Goal: Information Seeking & Learning: Check status

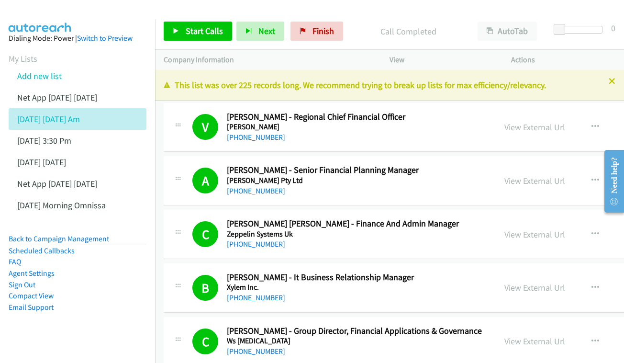
scroll to position [3231, 1]
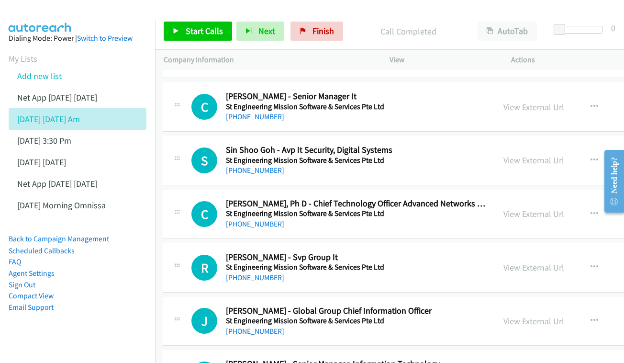
click at [503, 155] on link "View External Url" at bounding box center [533, 160] width 61 height 11
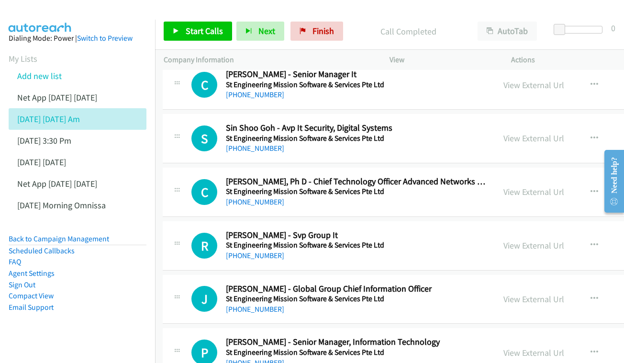
scroll to position [3259, 1]
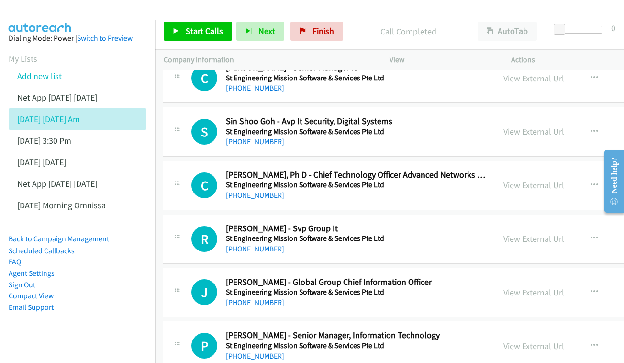
click at [511, 179] on link "View External Url" at bounding box center [533, 184] width 61 height 11
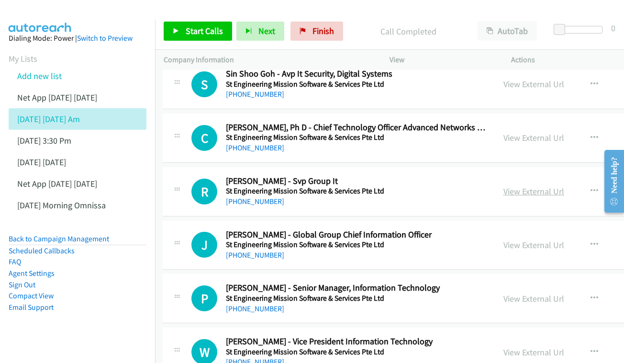
scroll to position [3308, 1]
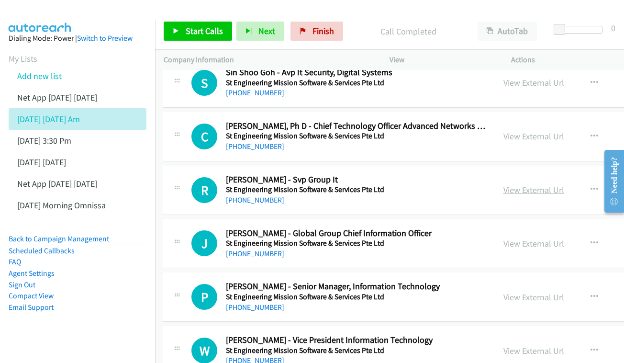
click at [546, 184] on link "View External Url" at bounding box center [533, 189] width 61 height 11
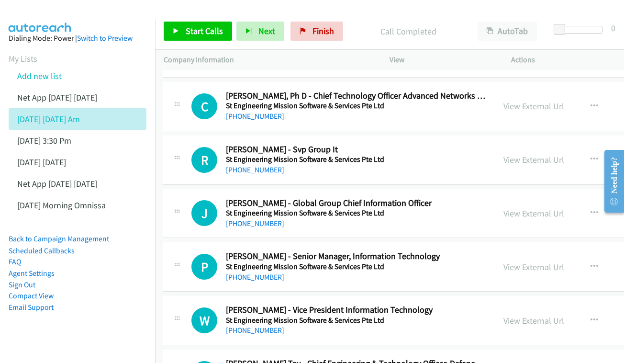
scroll to position [3350, 1]
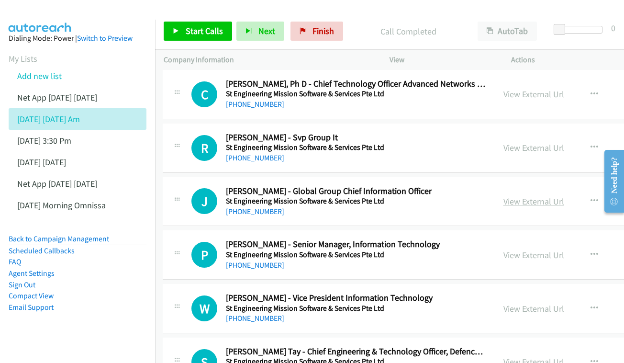
click at [521, 196] on link "View External Url" at bounding box center [533, 201] width 61 height 11
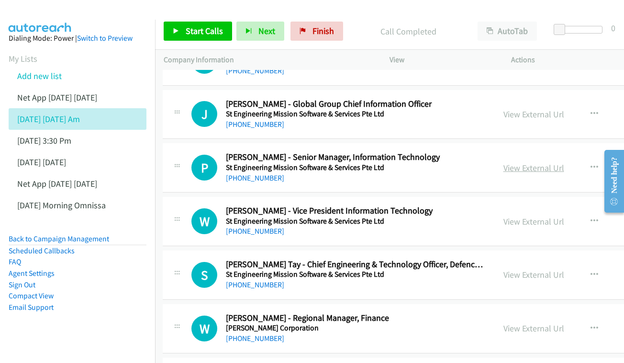
scroll to position [3438, 1]
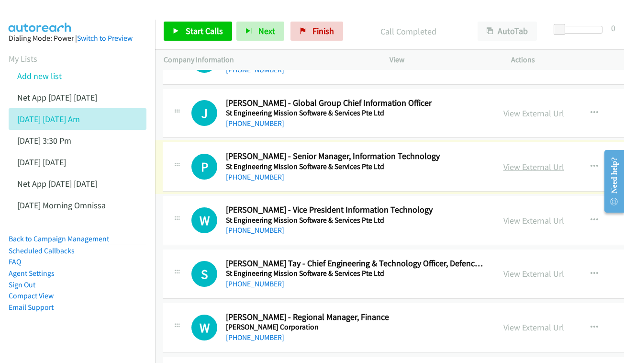
click at [531, 161] on link "View External Url" at bounding box center [533, 166] width 61 height 11
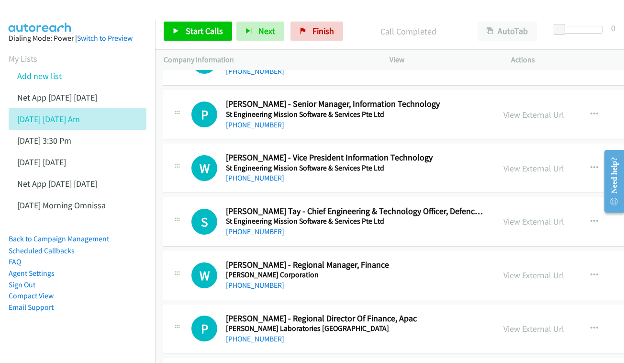
scroll to position [3491, 0]
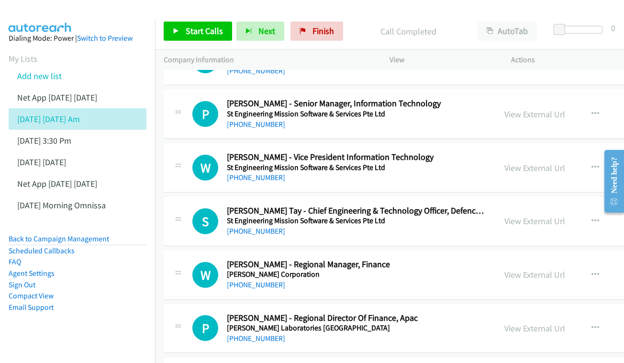
click at [529, 152] on div "View External Url View External Url Schedule/Manage Callback Start Calls Here R…" at bounding box center [583, 168] width 175 height 32
click at [523, 162] on link "View External Url" at bounding box center [534, 167] width 61 height 11
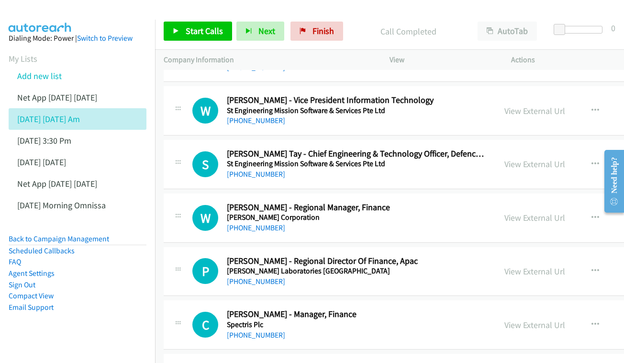
scroll to position [3558, 0]
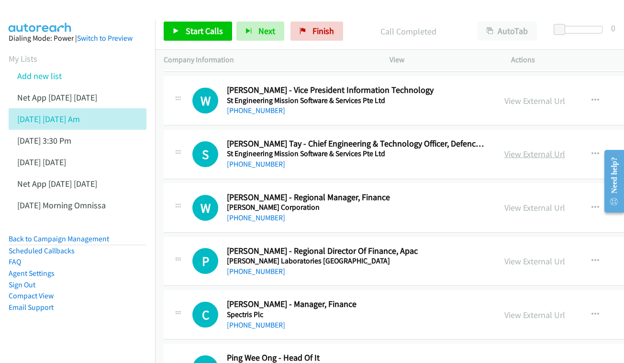
click at [515, 148] on link "View External Url" at bounding box center [534, 153] width 61 height 11
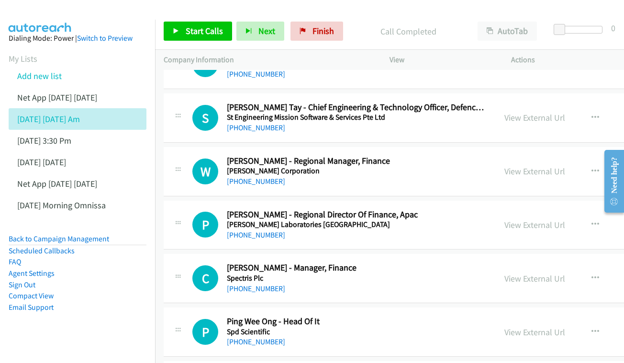
scroll to position [3596, 0]
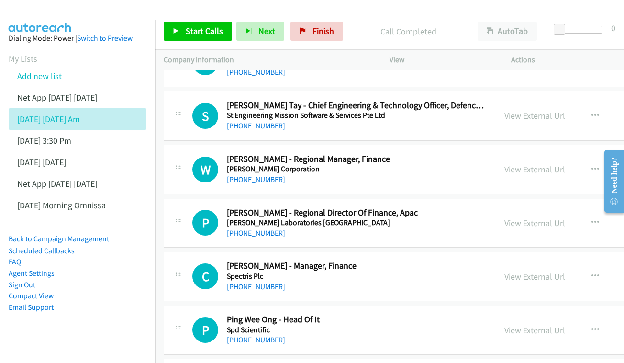
click at [521, 154] on div "View External Url View External Url Schedule/Manage Callback Start Calls Here R…" at bounding box center [583, 170] width 175 height 32
click at [523, 164] on link "View External Url" at bounding box center [534, 169] width 61 height 11
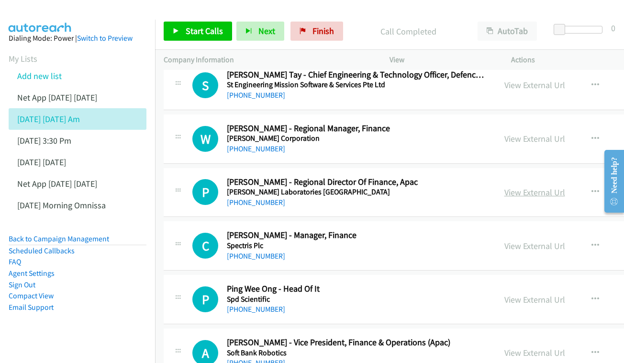
scroll to position [3641, 0]
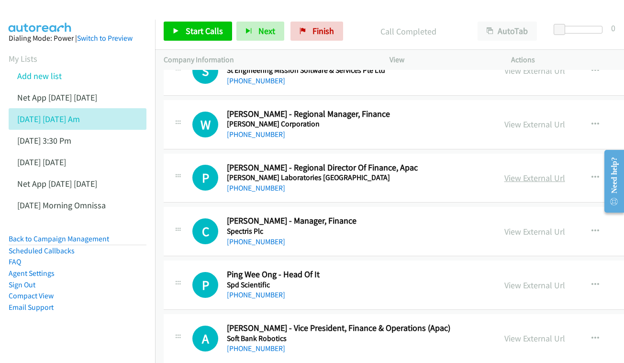
click at [516, 172] on link "View External Url" at bounding box center [534, 177] width 61 height 11
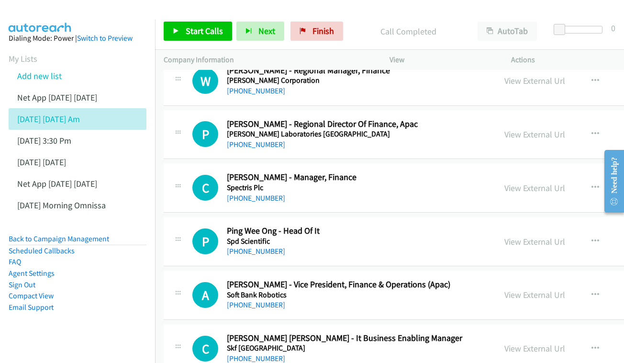
scroll to position [3705, 0]
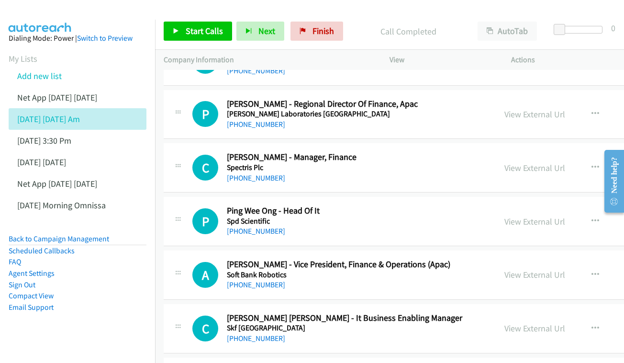
click at [497, 152] on div "View External Url View External Url Schedule/Manage Callback Start Calls Here R…" at bounding box center [583, 168] width 175 height 32
click at [504, 162] on link "View External Url" at bounding box center [534, 167] width 61 height 11
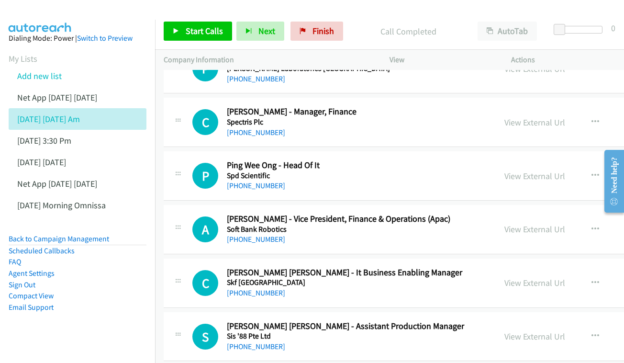
scroll to position [3759, 0]
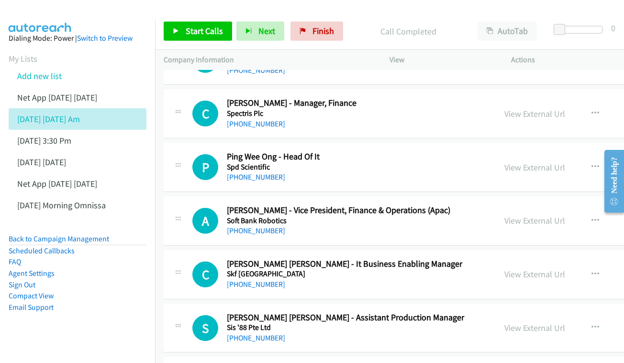
click at [515, 151] on div "View External Url View External Url Schedule/Manage Callback Start Calls Here R…" at bounding box center [583, 167] width 175 height 32
click at [515, 162] on link "View External Url" at bounding box center [534, 167] width 61 height 11
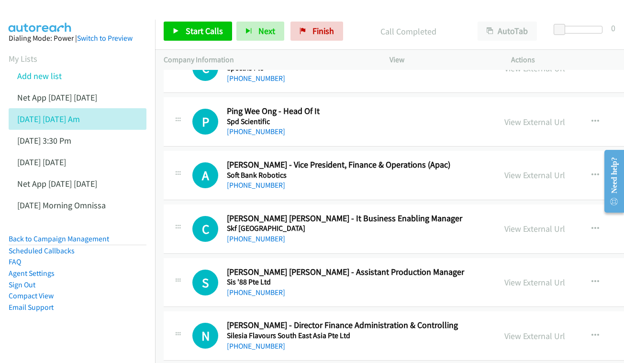
scroll to position [3817, 0]
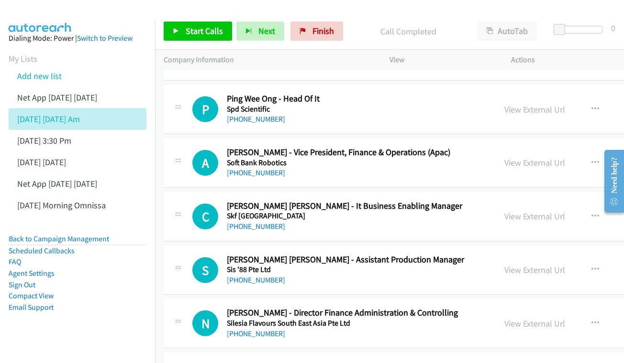
click at [564, 147] on div "View External Url View External Url Schedule/Manage Callback Start Calls Here R…" at bounding box center [583, 163] width 175 height 32
click at [504, 157] on link "View External Url" at bounding box center [534, 162] width 61 height 11
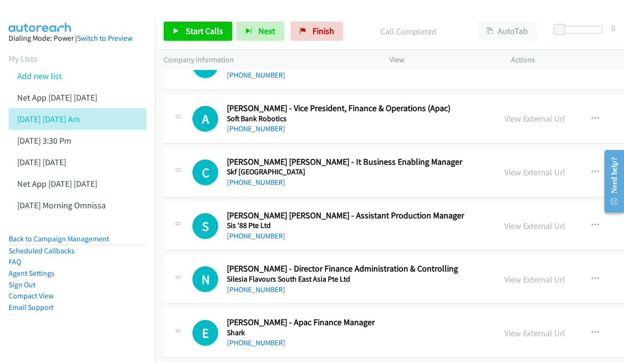
scroll to position [3872, 0]
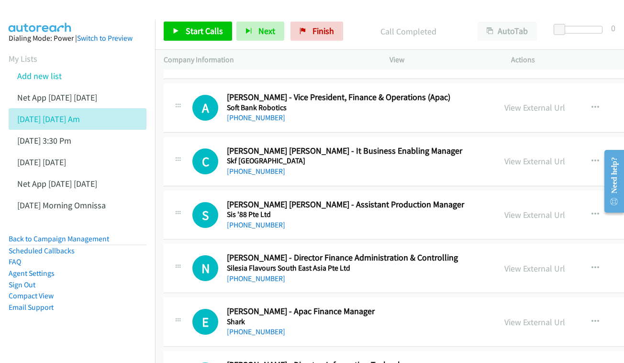
click at [518, 137] on div "C Callback Scheduled [PERSON_NAME] [PERSON_NAME] - It Business Enabling Manager…" at bounding box center [478, 161] width 629 height 49
click at [518, 156] on link "View External Url" at bounding box center [534, 161] width 61 height 11
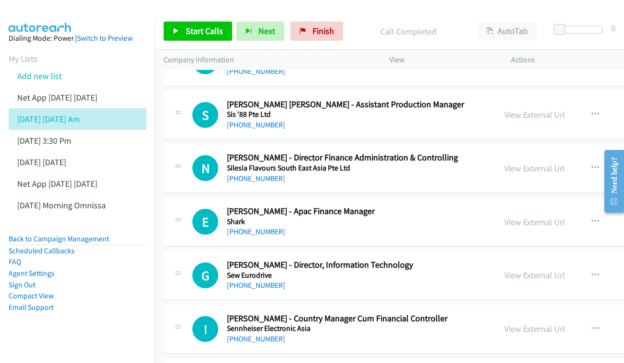
scroll to position [3982, 0]
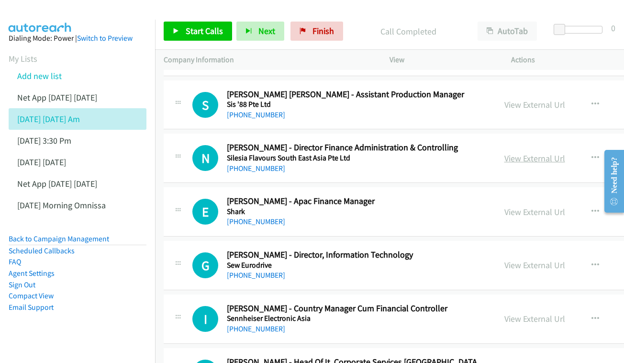
click at [529, 153] on link "View External Url" at bounding box center [534, 158] width 61 height 11
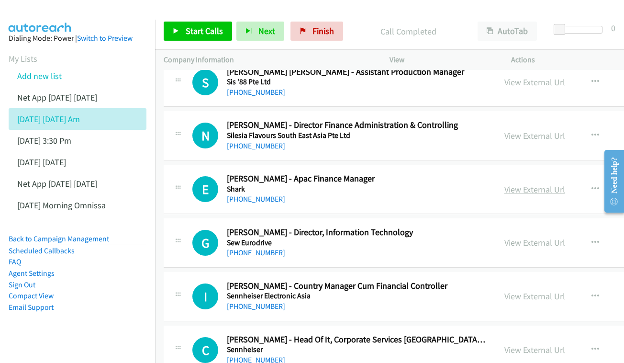
scroll to position [4010, 0]
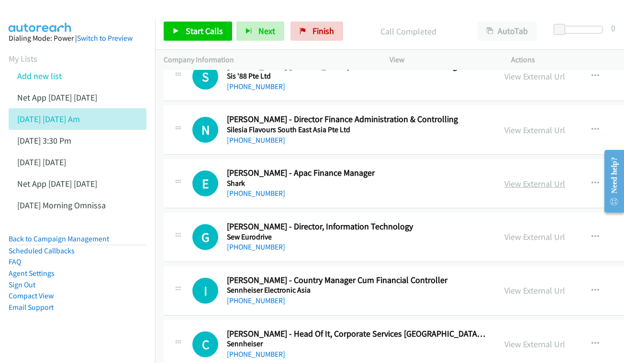
click at [513, 178] on link "View External Url" at bounding box center [534, 183] width 61 height 11
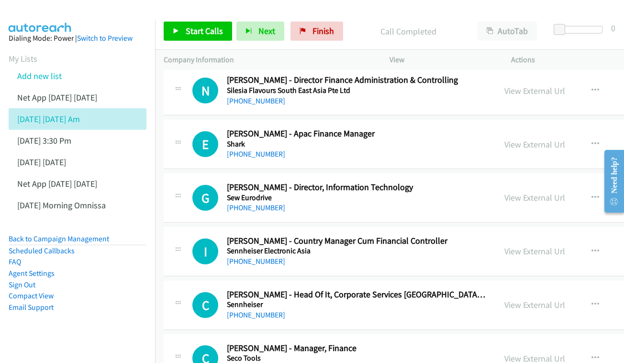
scroll to position [4064, 0]
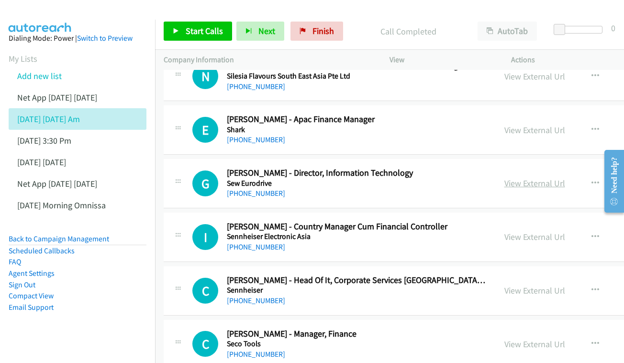
click at [513, 178] on link "View External Url" at bounding box center [534, 183] width 61 height 11
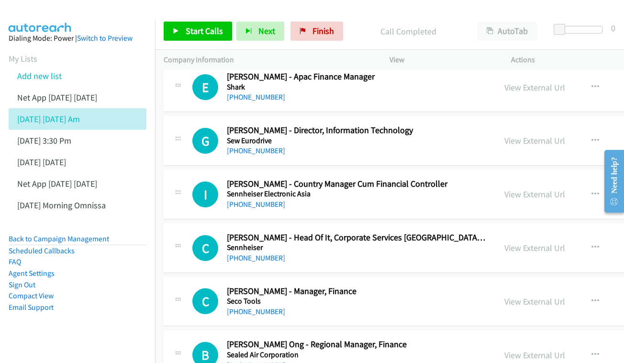
scroll to position [4114, 0]
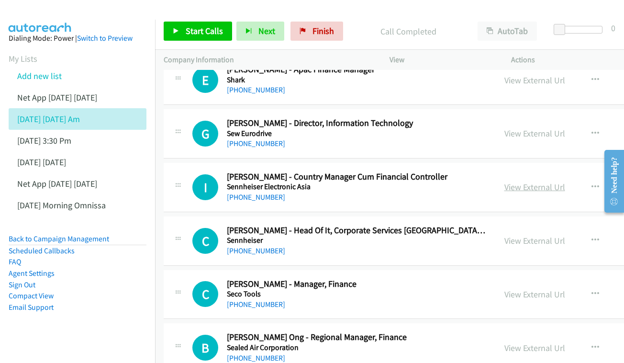
click at [530, 181] on link "View External Url" at bounding box center [534, 186] width 61 height 11
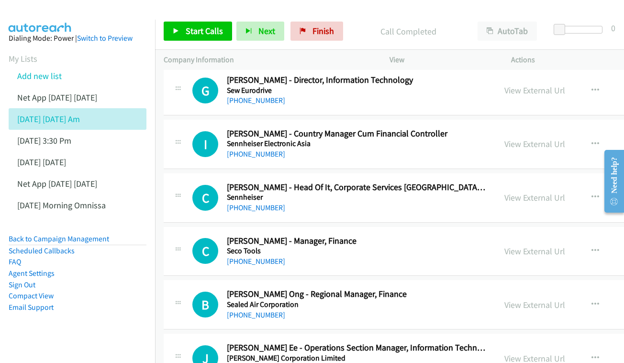
scroll to position [4164, 0]
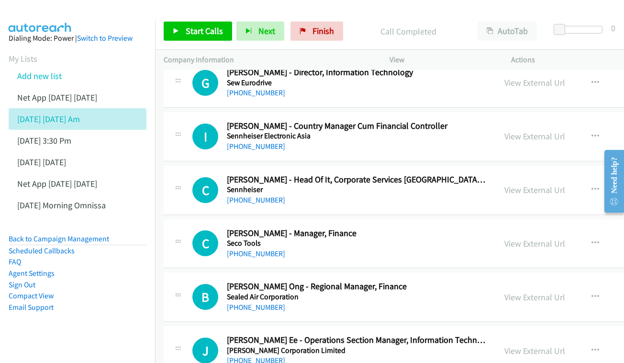
click at [496, 174] on div "View External Url View External Url Schedule/Manage Callback Start Calls Here R…" at bounding box center [583, 190] width 175 height 32
click at [517, 184] on link "View External Url" at bounding box center [534, 189] width 61 height 11
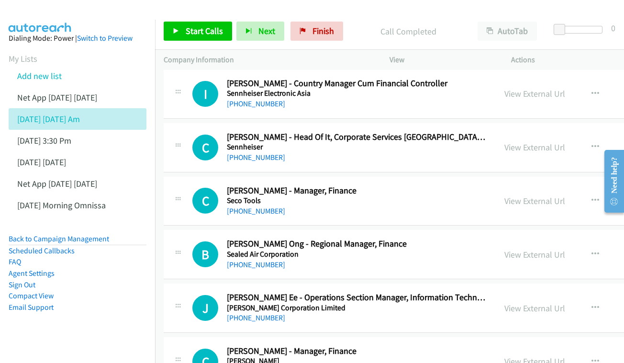
scroll to position [4223, 0]
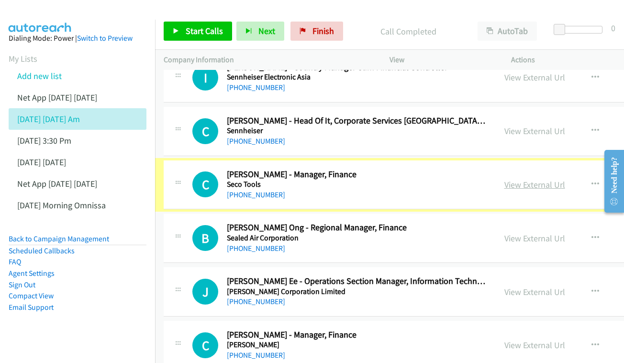
click at [526, 179] on link "View External Url" at bounding box center [534, 184] width 61 height 11
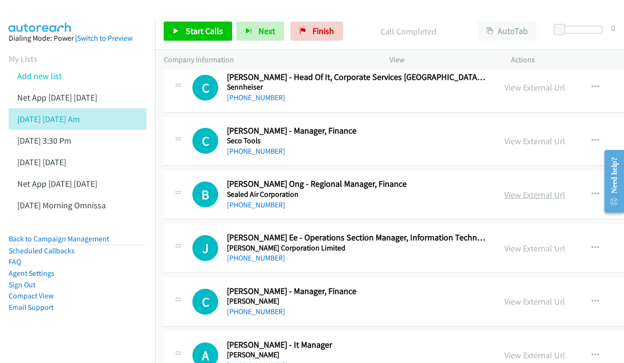
scroll to position [4273, 0]
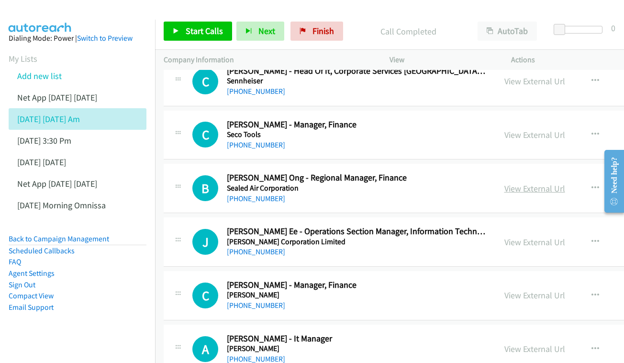
click at [538, 183] on link "View External Url" at bounding box center [534, 188] width 61 height 11
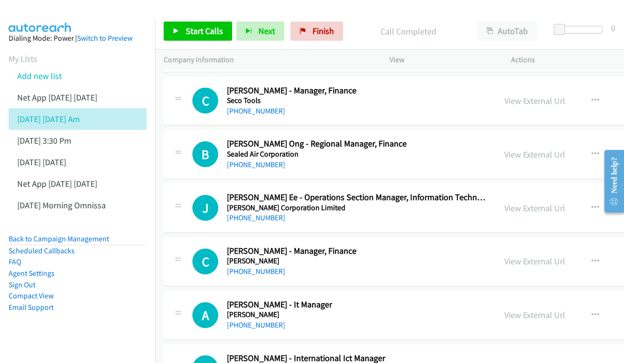
scroll to position [4330, 0]
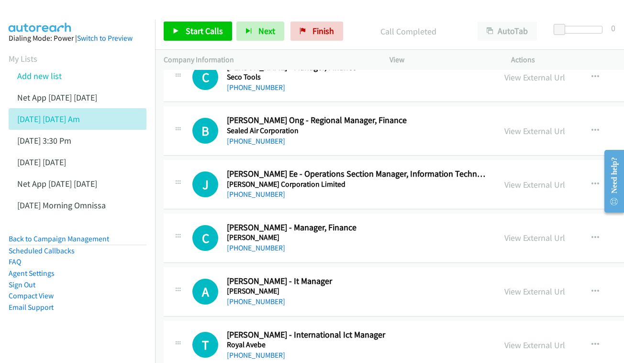
click at [526, 160] on div "J Callback Scheduled [PERSON_NAME] Ee - Operations Section Manager, Information…" at bounding box center [478, 184] width 629 height 49
click at [524, 179] on link "View External Url" at bounding box center [534, 184] width 61 height 11
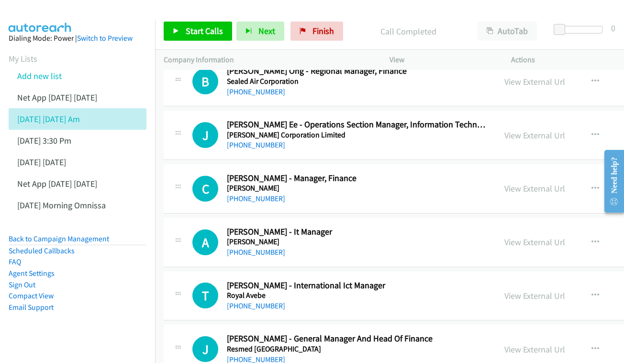
scroll to position [4381, 0]
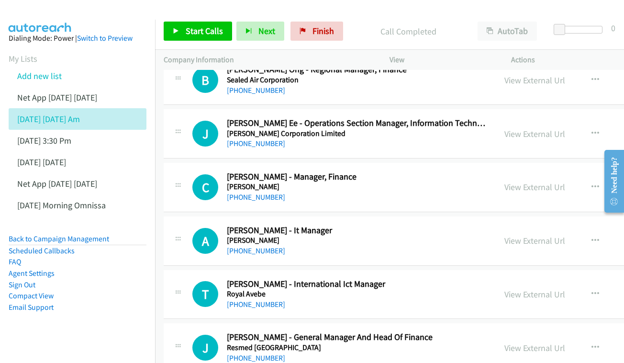
click at [530, 171] on div "View External Url View External Url Schedule/Manage Callback Start Calls Here R…" at bounding box center [583, 187] width 175 height 32
click at [534, 181] on link "View External Url" at bounding box center [534, 186] width 61 height 11
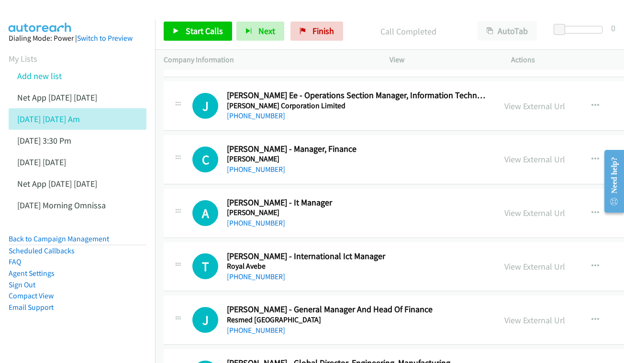
scroll to position [4413, 0]
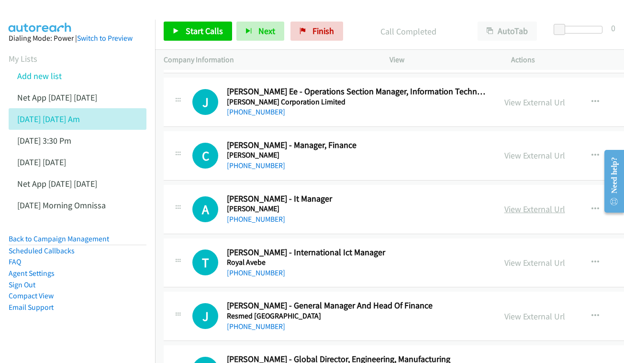
click at [529, 203] on link "View External Url" at bounding box center [534, 208] width 61 height 11
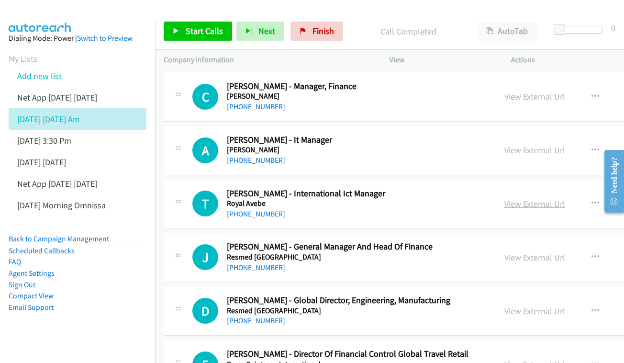
scroll to position [4472, 0]
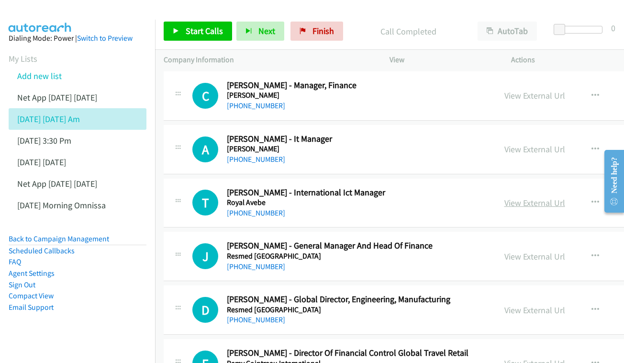
click at [524, 197] on link "View External Url" at bounding box center [534, 202] width 61 height 11
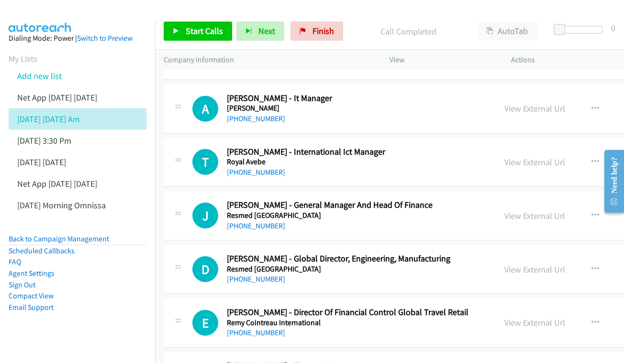
click at [524, 200] on div "View External Url View External Url Schedule/Manage Callback Start Calls Here R…" at bounding box center [583, 216] width 175 height 32
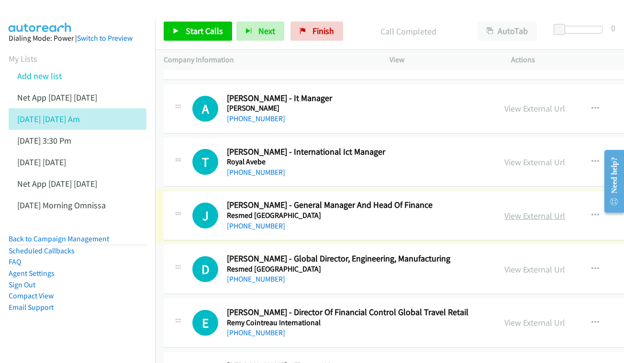
click at [511, 210] on link "View External Url" at bounding box center [534, 215] width 61 height 11
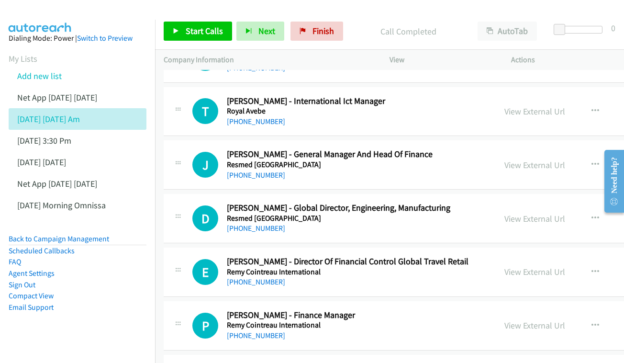
scroll to position [4590, 0]
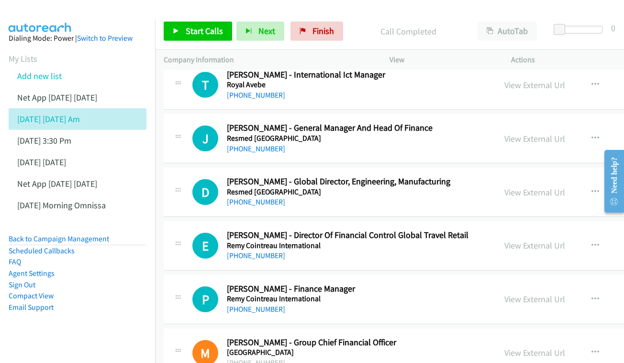
click at [533, 176] on div "View External Url View External Url Schedule/Manage Callback Start Calls Here R…" at bounding box center [583, 192] width 175 height 32
click at [520, 187] on link "View External Url" at bounding box center [534, 192] width 61 height 11
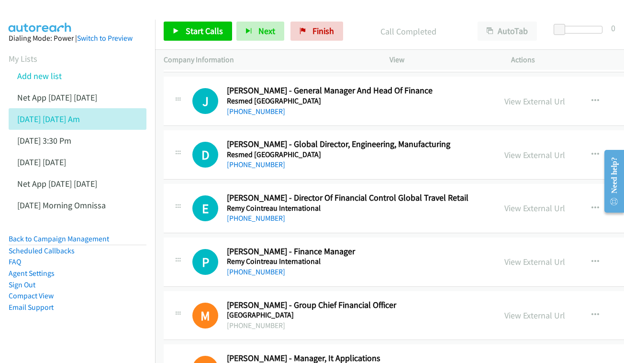
scroll to position [4648, 0]
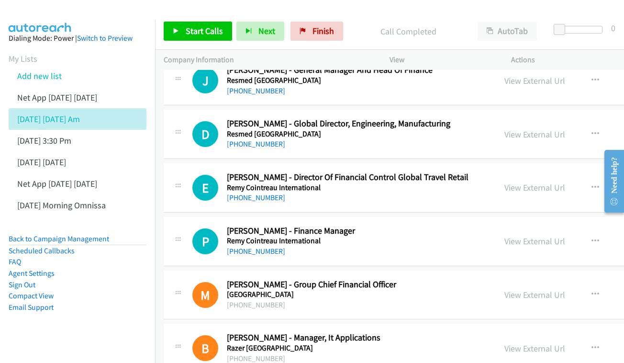
click at [496, 172] on div "View External Url View External Url Schedule/Manage Callback Start Calls Here R…" at bounding box center [583, 188] width 175 height 32
click at [523, 182] on link "View External Url" at bounding box center [534, 187] width 61 height 11
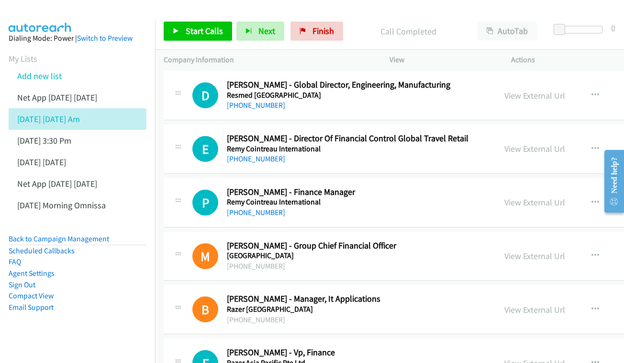
scroll to position [0, 0]
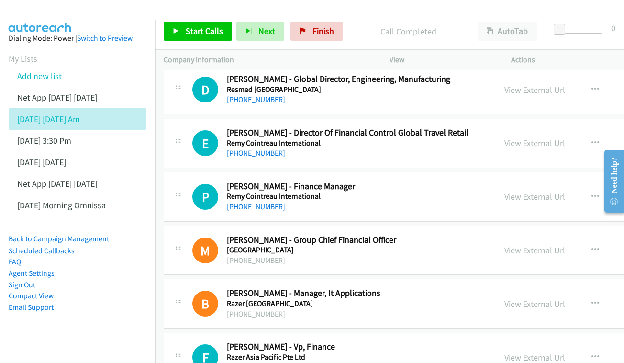
click at [525, 190] on div "View External Url" at bounding box center [534, 196] width 61 height 13
click at [521, 191] on link "View External Url" at bounding box center [534, 196] width 61 height 11
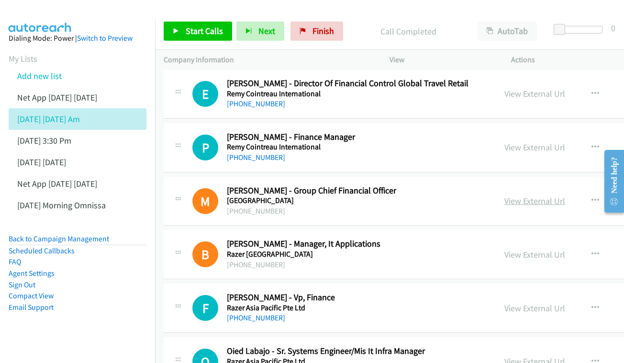
click at [506, 195] on link "View External Url" at bounding box center [534, 200] width 61 height 11
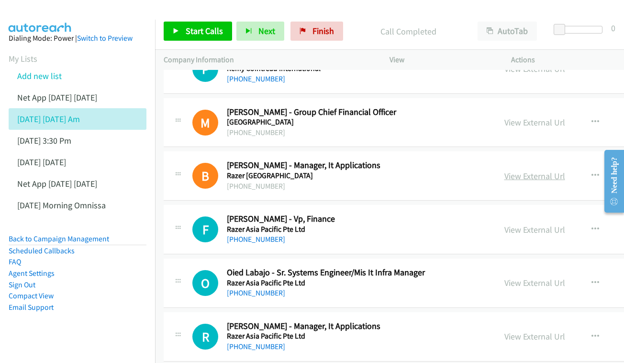
click at [545, 170] on link "View External Url" at bounding box center [534, 175] width 61 height 11
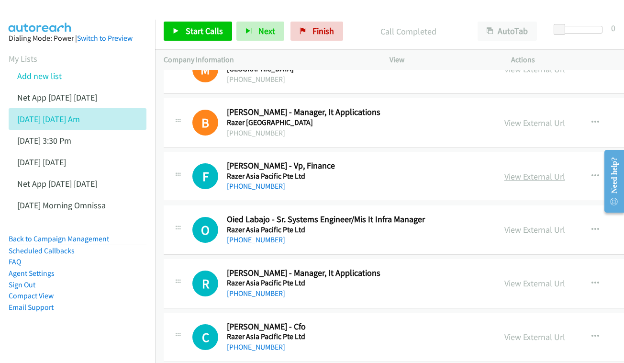
click at [530, 171] on link "View External Url" at bounding box center [534, 176] width 61 height 11
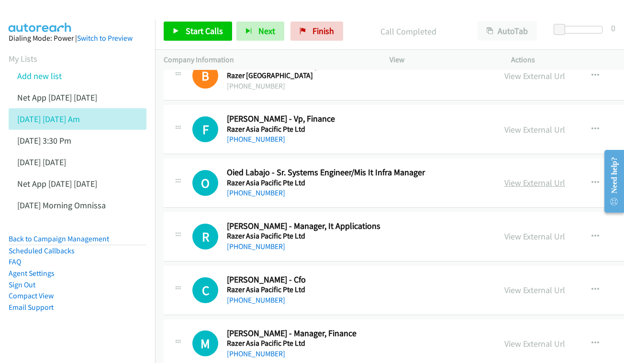
click at [518, 177] on link "View External Url" at bounding box center [534, 182] width 61 height 11
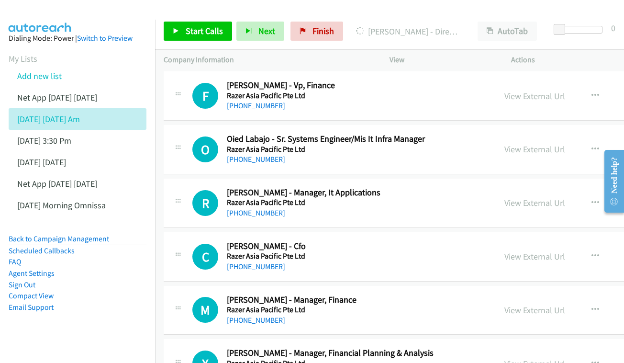
scroll to position [4960, 0]
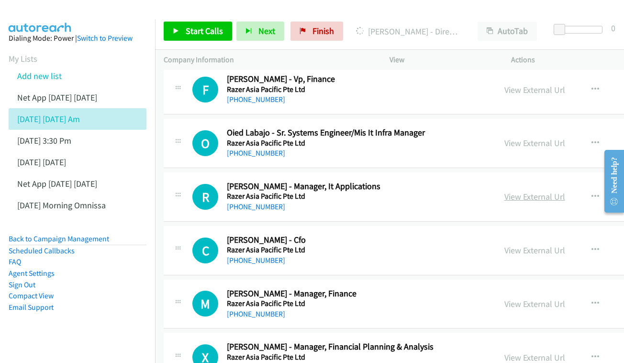
click at [521, 191] on link "View External Url" at bounding box center [534, 196] width 61 height 11
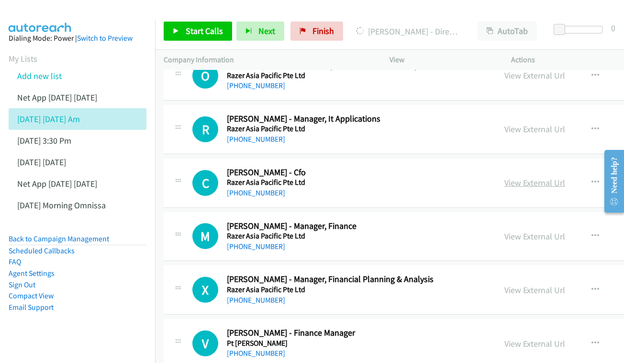
click at [509, 177] on link "View External Url" at bounding box center [534, 182] width 61 height 11
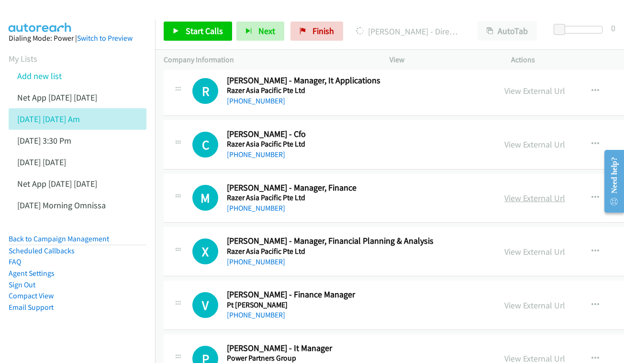
click at [538, 192] on link "View External Url" at bounding box center [534, 197] width 61 height 11
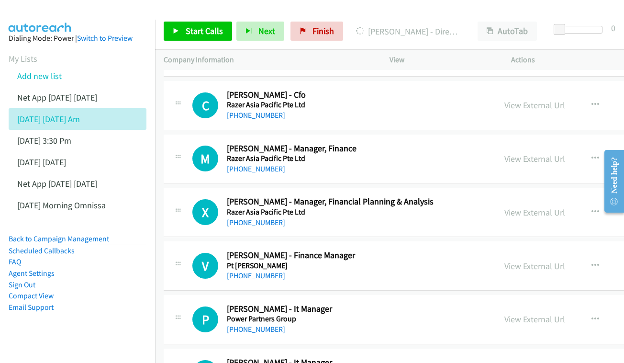
click at [521, 206] on div "View External Url" at bounding box center [534, 212] width 61 height 13
click at [522, 207] on link "View External Url" at bounding box center [534, 212] width 61 height 11
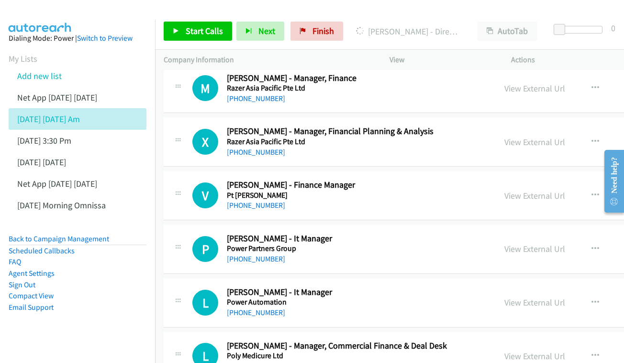
click at [520, 179] on div "View External Url View External Url Schedule/Manage Callback Start Calls Here R…" at bounding box center [583, 195] width 175 height 32
click at [522, 190] on link "View External Url" at bounding box center [534, 195] width 61 height 11
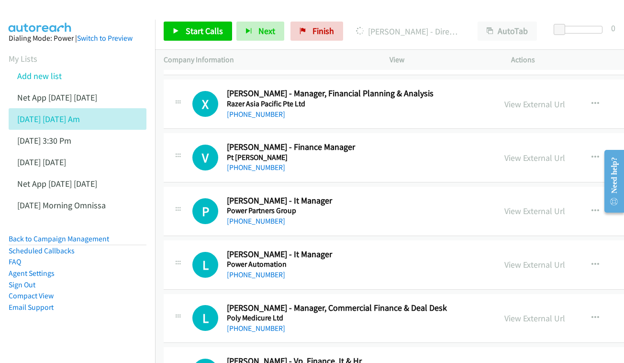
scroll to position [5215, 0]
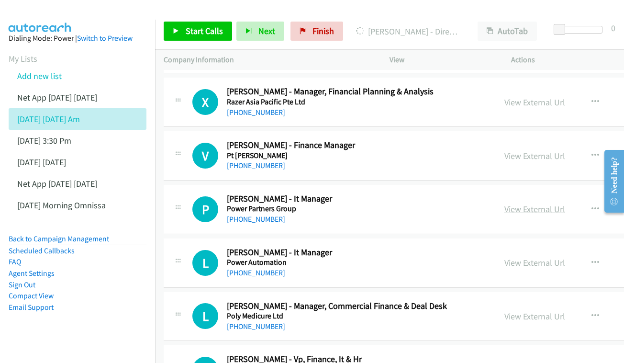
click at [542, 203] on link "View External Url" at bounding box center [534, 208] width 61 height 11
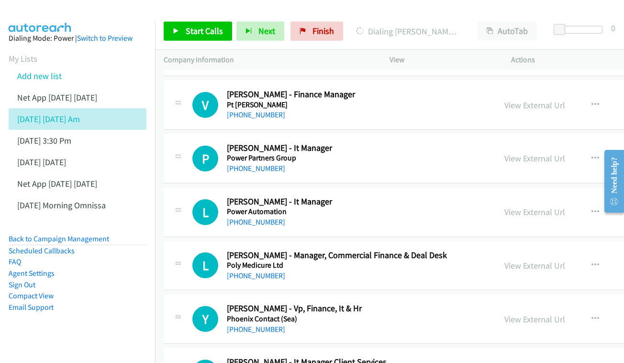
scroll to position [5280, 0]
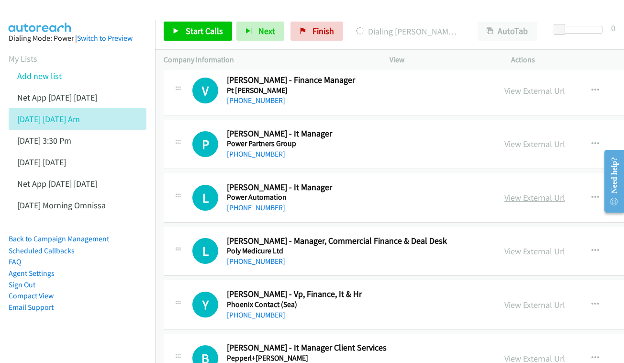
click at [525, 192] on link "View External Url" at bounding box center [534, 197] width 61 height 11
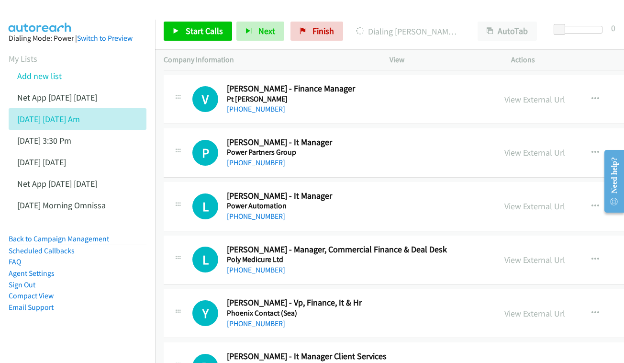
scroll to position [5296, 0]
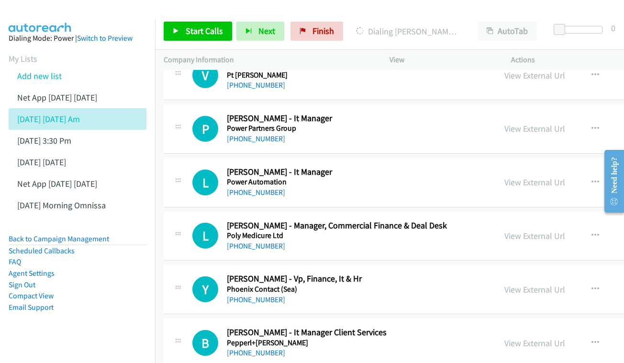
click at [157, 209] on td "L Callback Scheduled [PERSON_NAME] - Manager, Commercial Finance & Deal Desk Po…" at bounding box center [478, 236] width 647 height 54
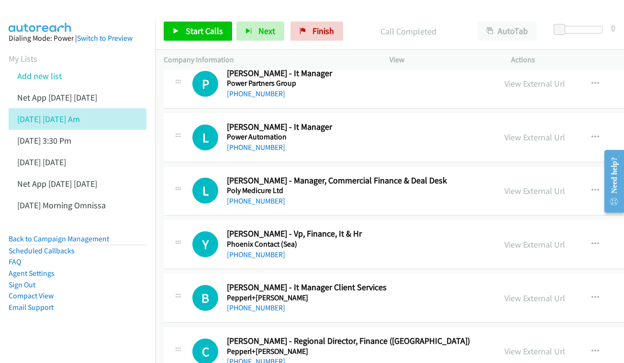
scroll to position [5342, 0]
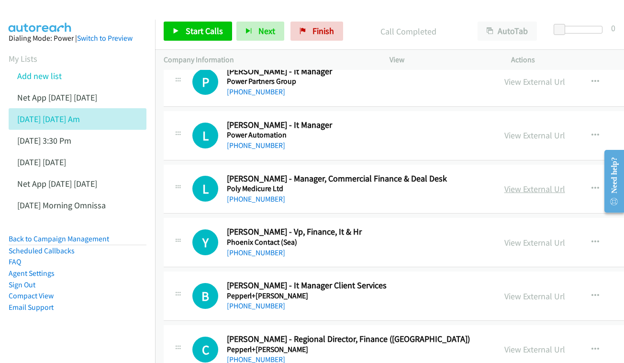
click at [526, 183] on link "View External Url" at bounding box center [534, 188] width 61 height 11
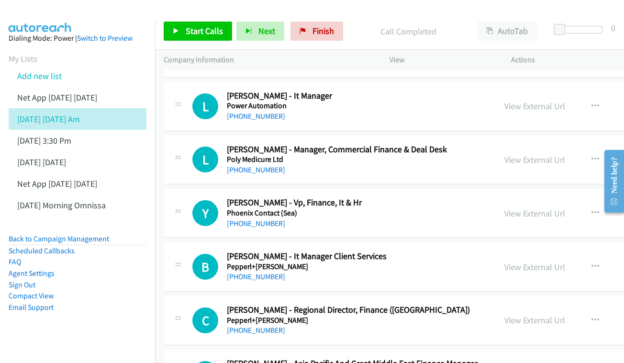
scroll to position [5386, 0]
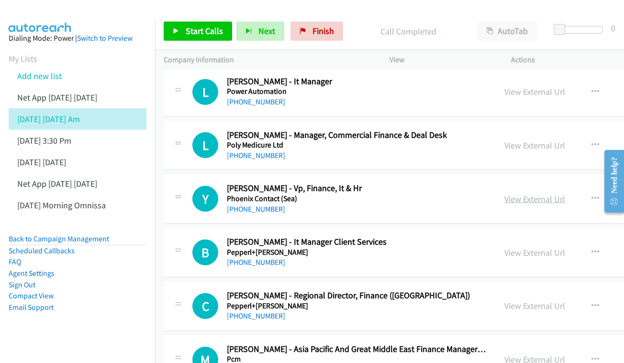
click at [529, 193] on link "View External Url" at bounding box center [534, 198] width 61 height 11
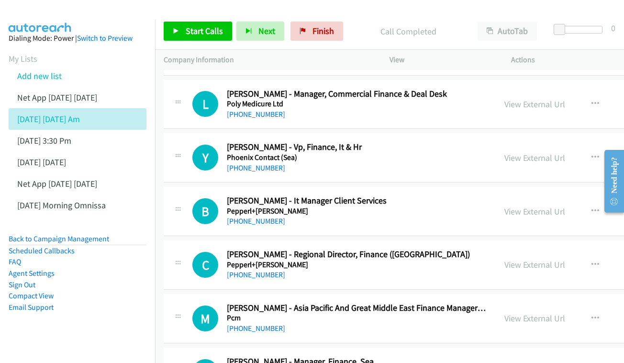
scroll to position [5434, 0]
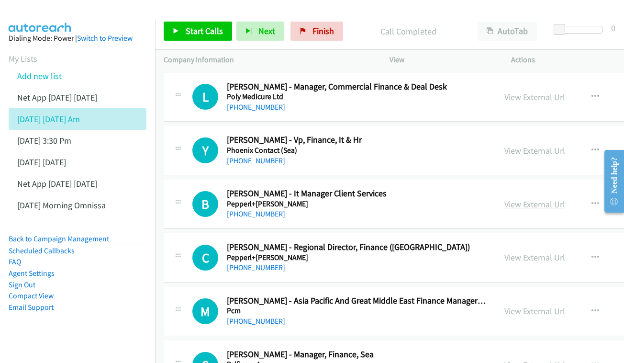
click at [524, 199] on link "View External Url" at bounding box center [534, 204] width 61 height 11
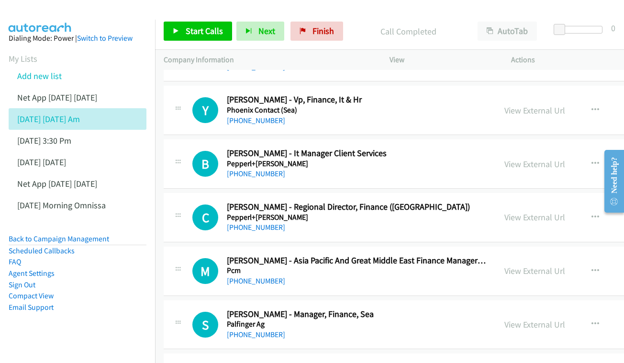
scroll to position [5476, 0]
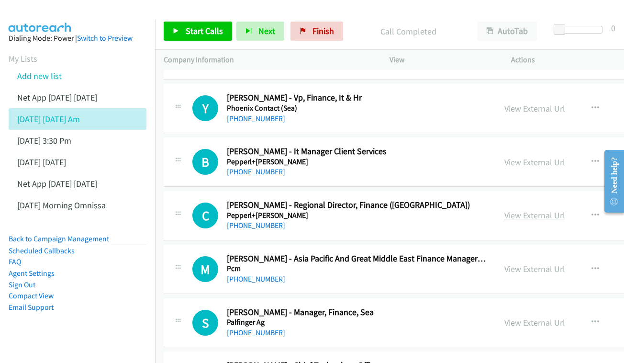
click at [535, 210] on link "View External Url" at bounding box center [534, 215] width 61 height 11
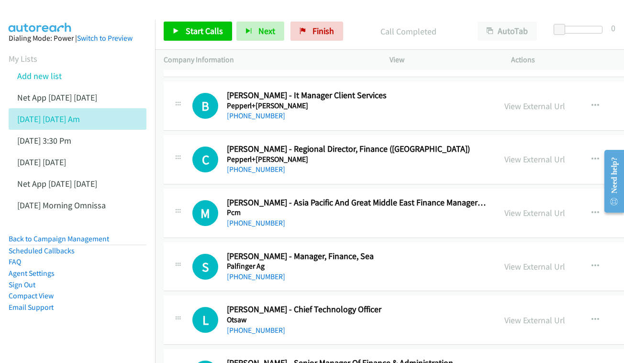
scroll to position [5546, 0]
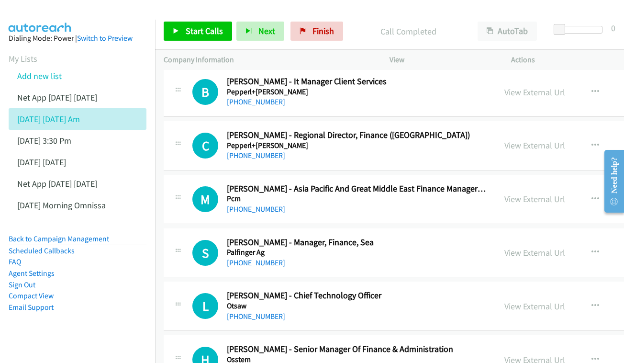
click at [553, 183] on div "View External Url View External Url Schedule/Manage Callback Start Calls Here R…" at bounding box center [583, 199] width 175 height 32
click at [533, 193] on link "View External Url" at bounding box center [534, 198] width 61 height 11
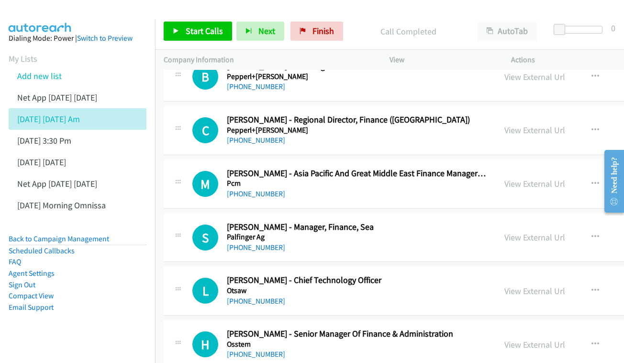
scroll to position [5598, 0]
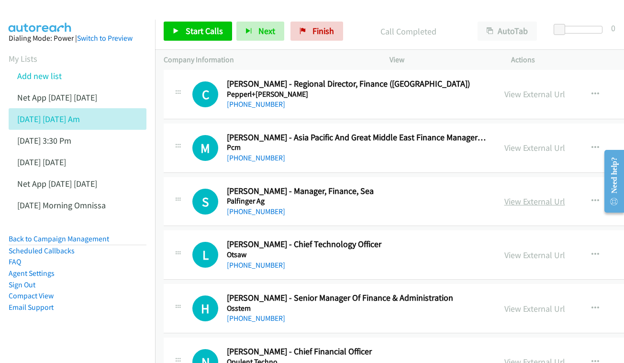
click at [512, 196] on link "View External Url" at bounding box center [534, 201] width 61 height 11
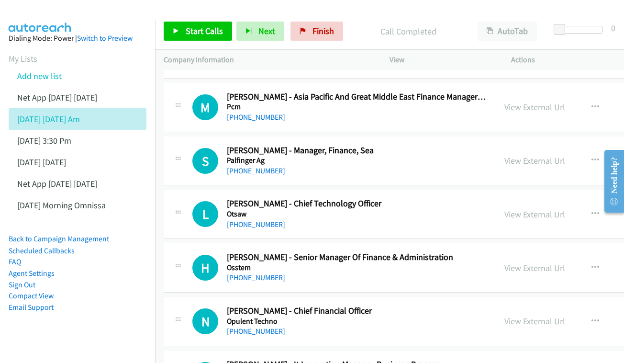
scroll to position [5640, 0]
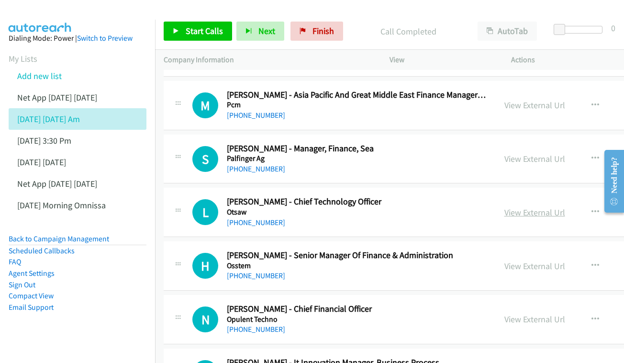
click at [535, 207] on link "View External Url" at bounding box center [534, 212] width 61 height 11
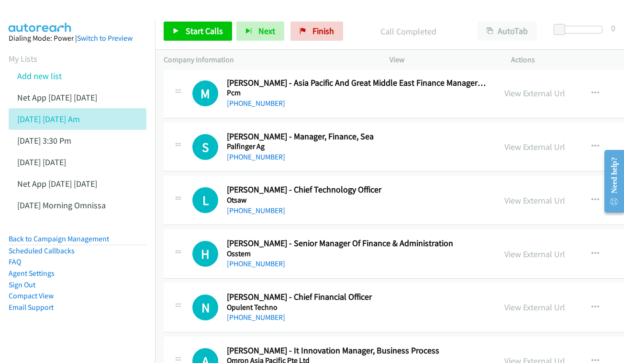
scroll to position [5689, 0]
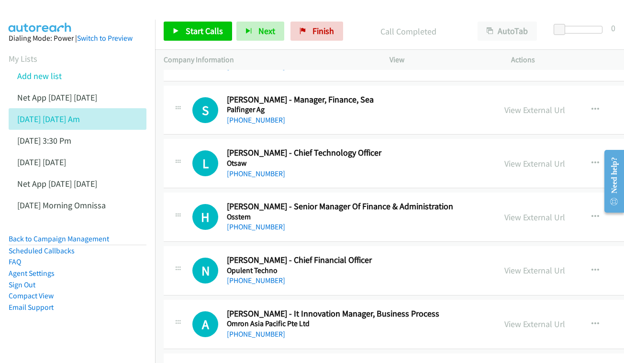
click at [524, 201] on div "View External Url View External Url Schedule/Manage Callback Start Calls Here R…" at bounding box center [583, 217] width 175 height 32
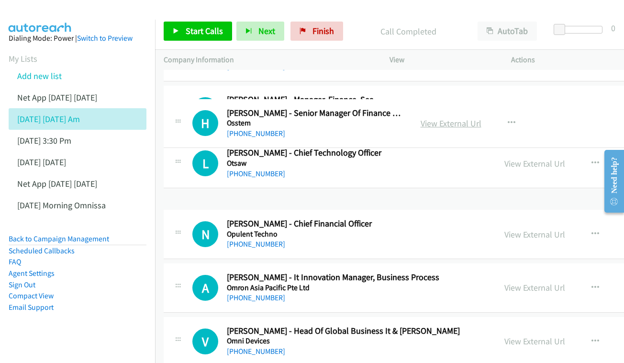
click at [481, 125] on link "View External Url" at bounding box center [451, 123] width 61 height 11
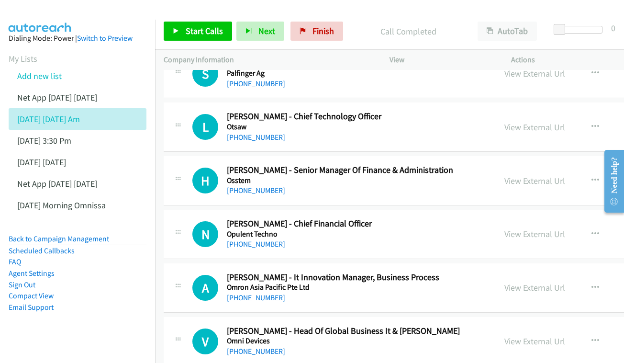
scroll to position [5738, 0]
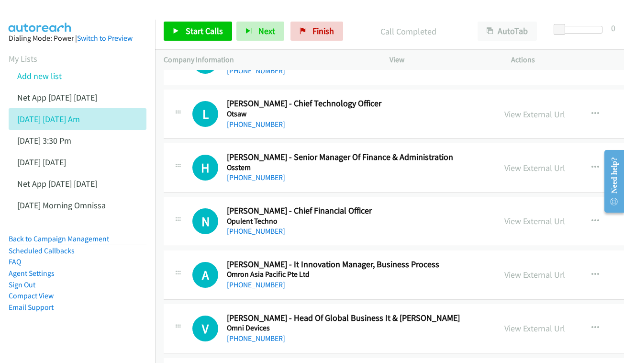
click at [517, 205] on div "View External Url View External Url Schedule/Manage Callback Start Calls Here R…" at bounding box center [583, 221] width 175 height 32
click at [519, 215] on link "View External Url" at bounding box center [534, 220] width 61 height 11
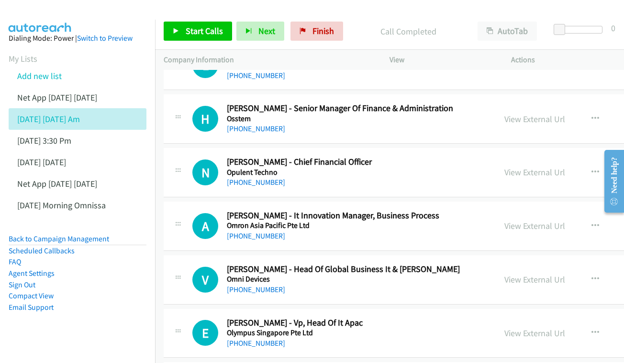
scroll to position [5805, 0]
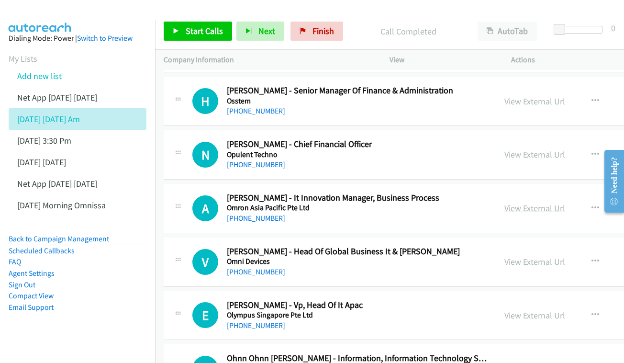
click at [521, 202] on link "View External Url" at bounding box center [534, 207] width 61 height 11
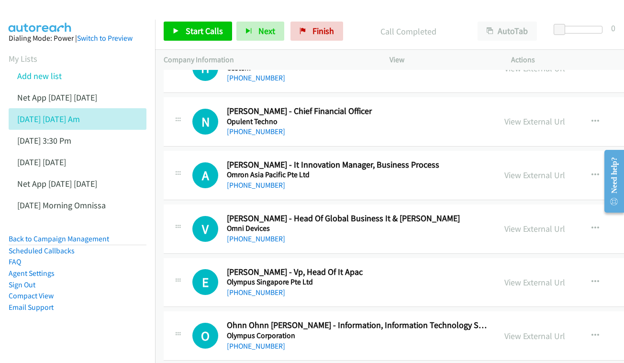
scroll to position [5856, 0]
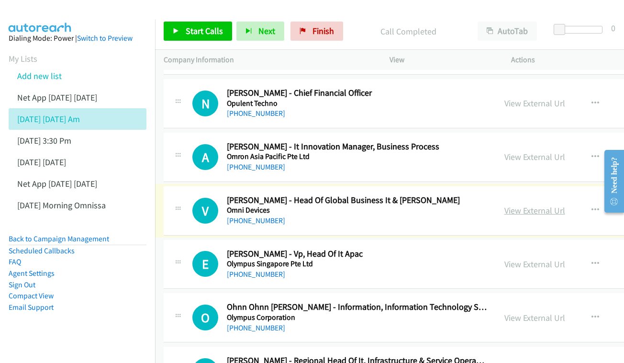
click at [525, 205] on link "View External Url" at bounding box center [534, 210] width 61 height 11
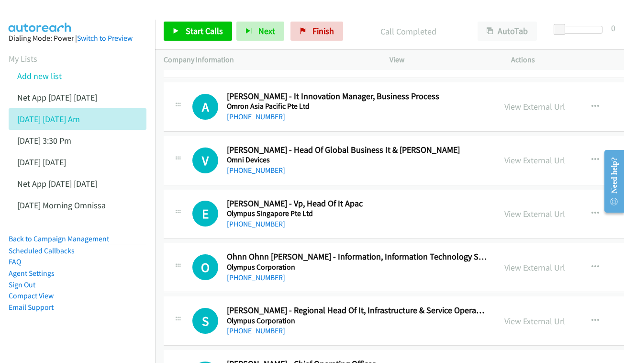
scroll to position [5908, 0]
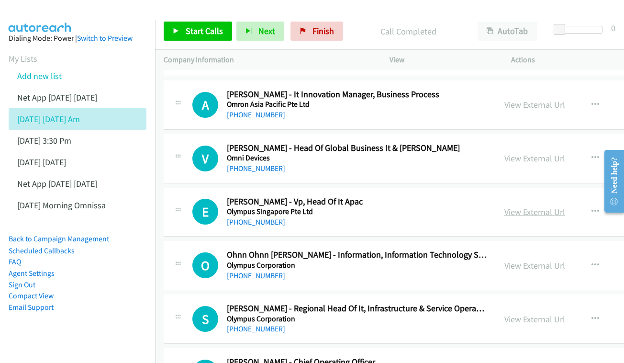
click at [534, 206] on link "View External Url" at bounding box center [534, 211] width 61 height 11
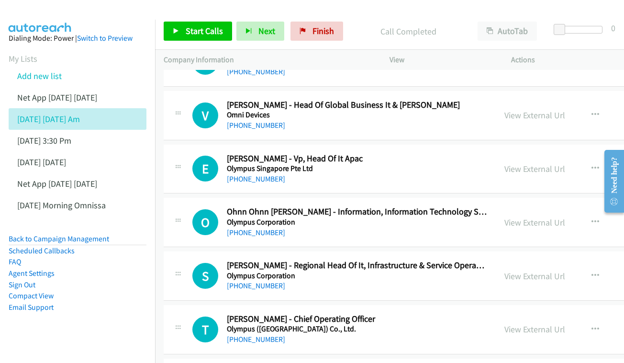
scroll to position [5953, 0]
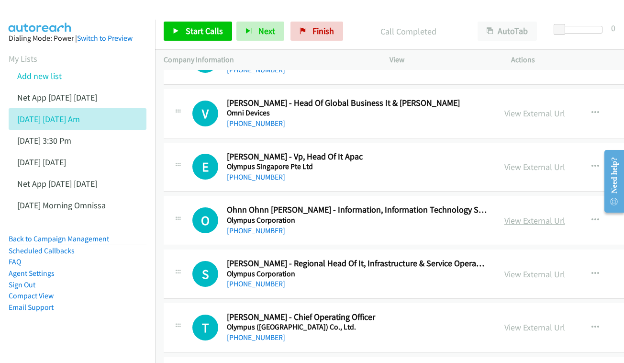
click at [539, 215] on link "View External Url" at bounding box center [534, 220] width 61 height 11
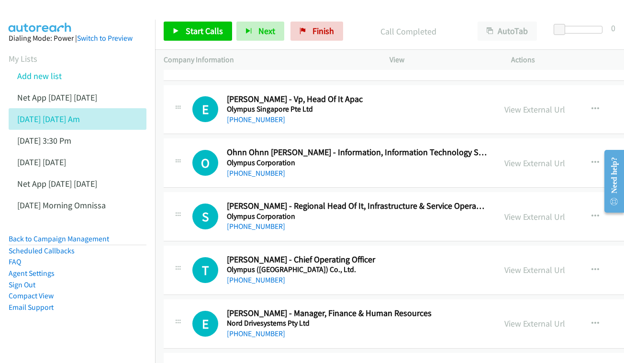
scroll to position [6012, 0]
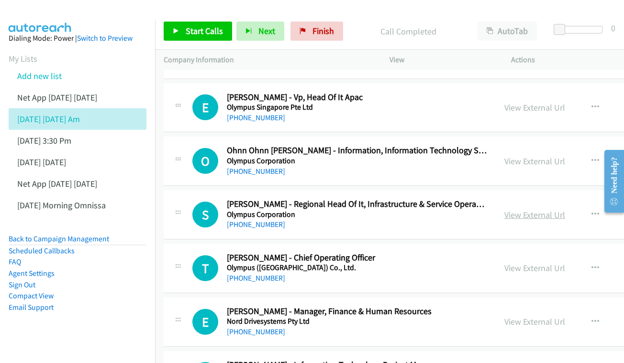
click at [520, 209] on link "View External Url" at bounding box center [534, 214] width 61 height 11
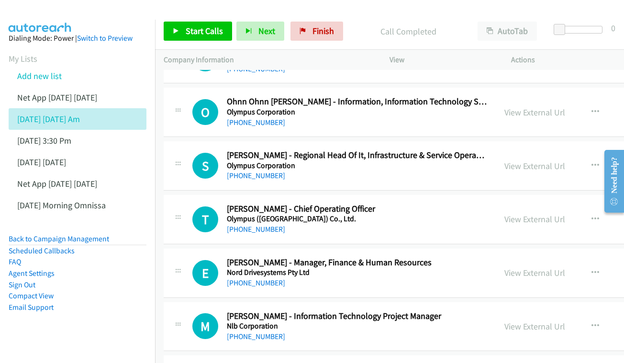
scroll to position [6077, 0]
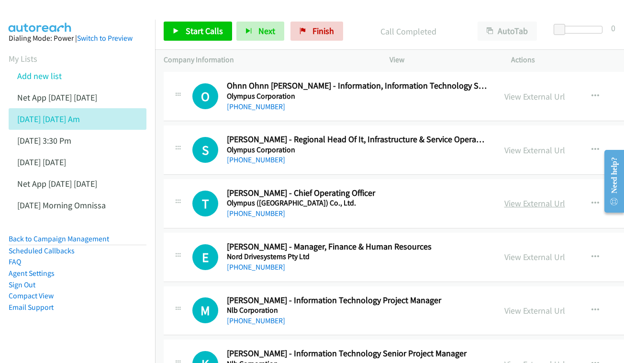
click at [531, 198] on link "View External Url" at bounding box center [534, 203] width 61 height 11
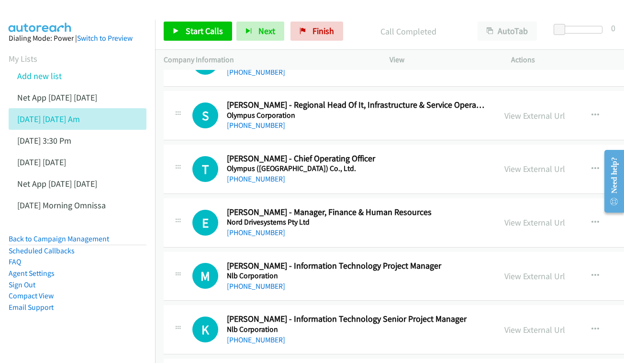
scroll to position [6113, 0]
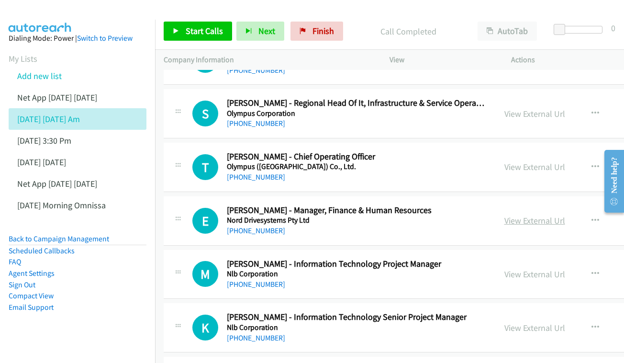
click at [504, 215] on link "View External Url" at bounding box center [534, 220] width 61 height 11
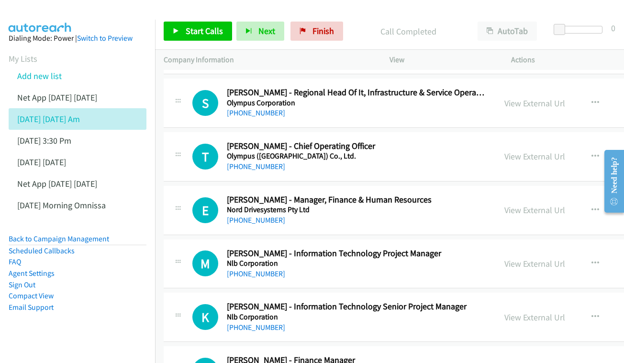
scroll to position [6193, 0]
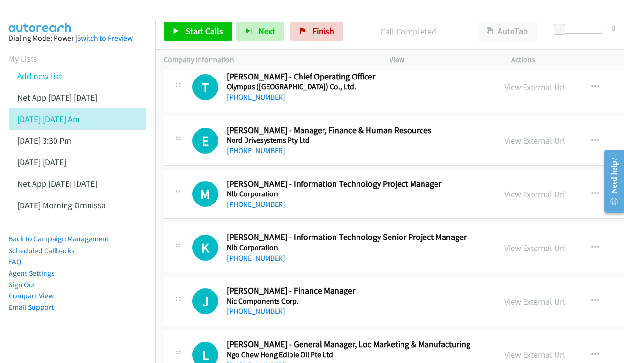
click at [506, 189] on link "View External Url" at bounding box center [534, 194] width 61 height 11
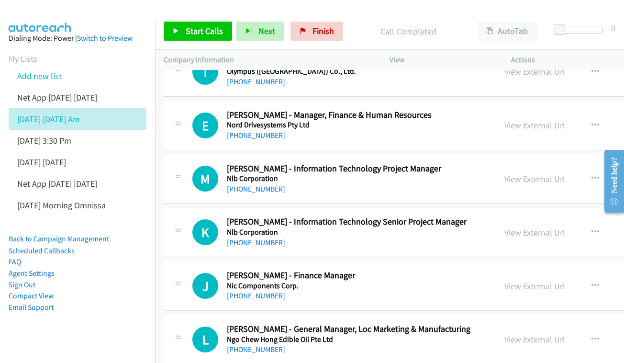
scroll to position [6246, 0]
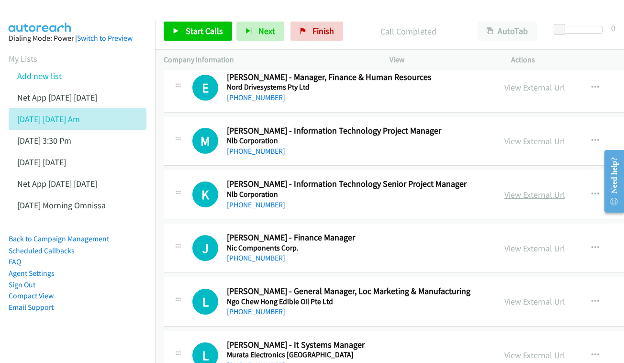
click at [531, 189] on link "View External Url" at bounding box center [534, 194] width 61 height 11
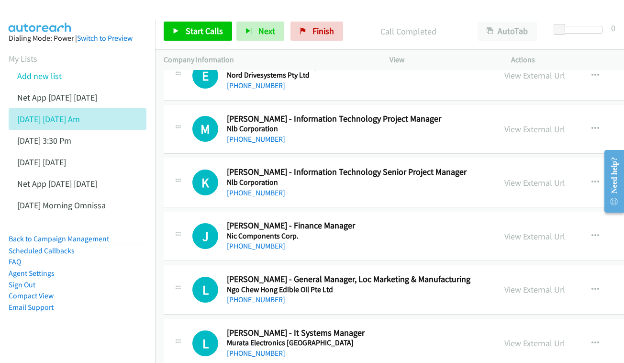
scroll to position [6280, 0]
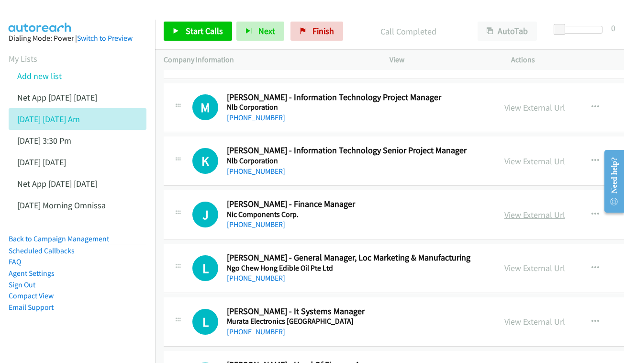
click at [513, 209] on link "View External Url" at bounding box center [534, 214] width 61 height 11
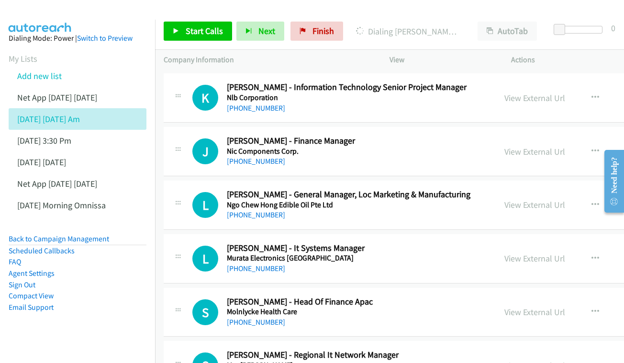
scroll to position [6345, 0]
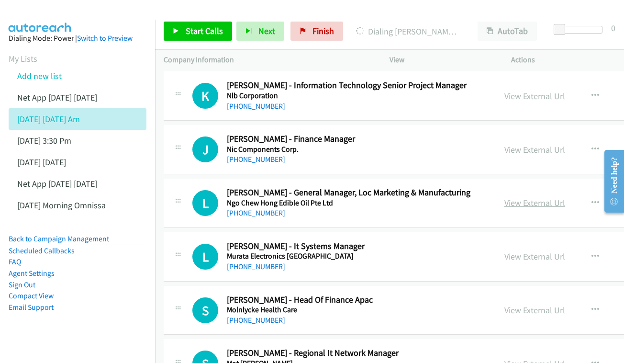
click at [538, 197] on link "View External Url" at bounding box center [534, 202] width 61 height 11
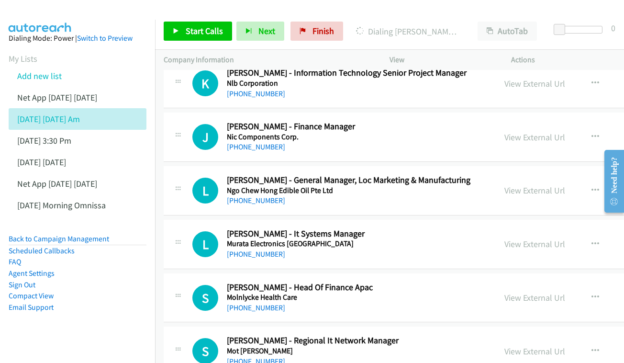
scroll to position [6373, 0]
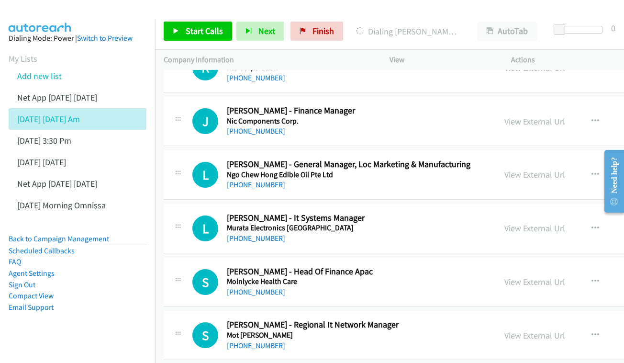
click at [510, 223] on link "View External Url" at bounding box center [534, 228] width 61 height 11
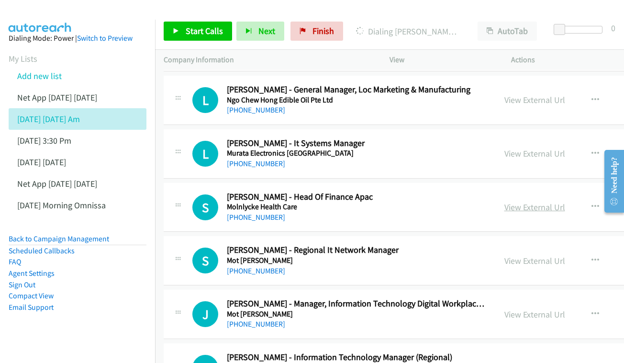
scroll to position [6450, 0]
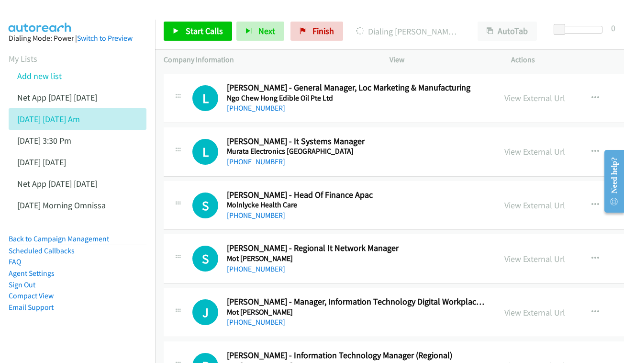
click at [529, 190] on div "View External Url View External Url Schedule/Manage Callback Start Calls Here R…" at bounding box center [583, 206] width 175 height 32
click at [524, 200] on link "View External Url" at bounding box center [534, 205] width 61 height 11
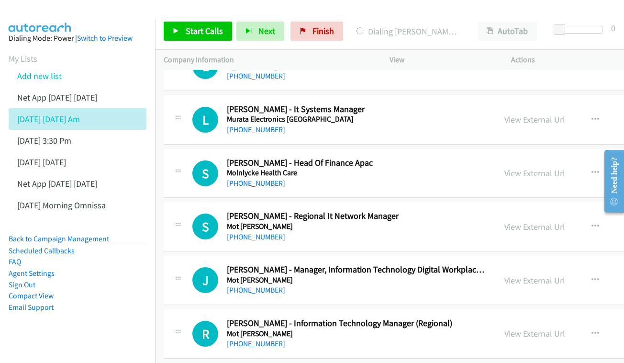
scroll to position [6484, 0]
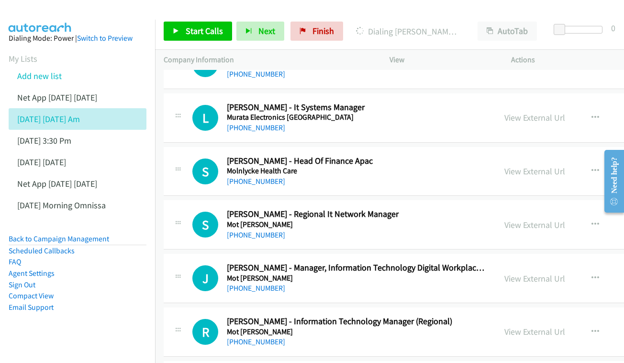
click at [504, 218] on div "View External Url" at bounding box center [534, 224] width 61 height 13
click at [507, 219] on link "View External Url" at bounding box center [534, 224] width 61 height 11
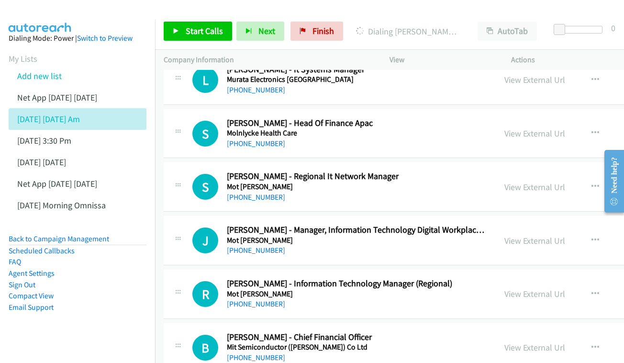
scroll to position [6523, 0]
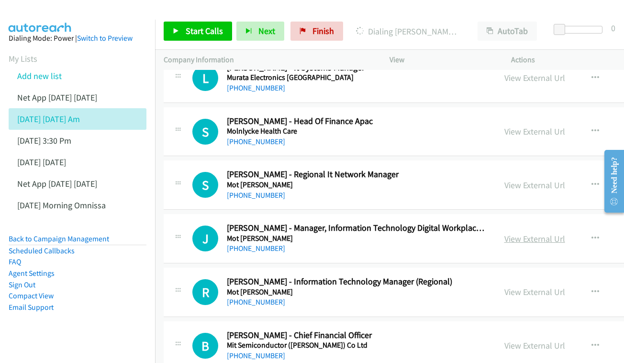
click at [522, 233] on link "View External Url" at bounding box center [534, 238] width 61 height 11
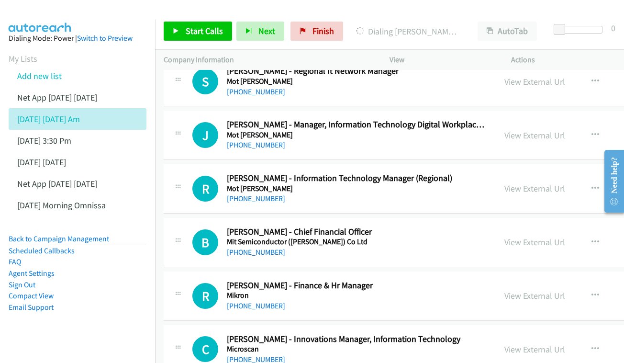
scroll to position [6621, 0]
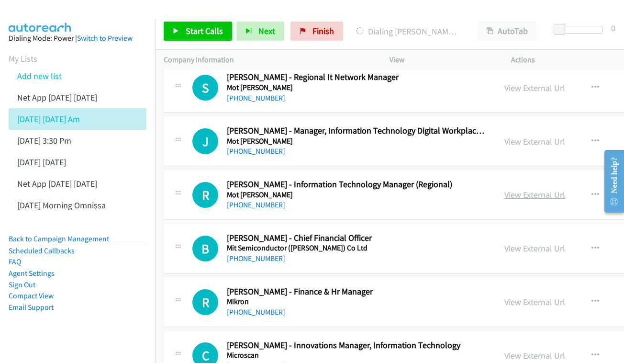
click at [532, 189] on link "View External Url" at bounding box center [534, 194] width 61 height 11
